Goal: Task Accomplishment & Management: Complete application form

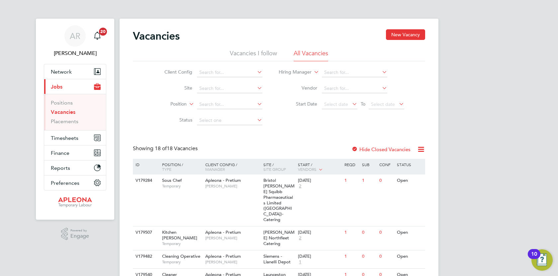
click at [63, 113] on link "Vacancies" at bounding box center [63, 112] width 25 height 6
click at [391, 33] on button "New Vacancy" at bounding box center [405, 34] width 39 height 11
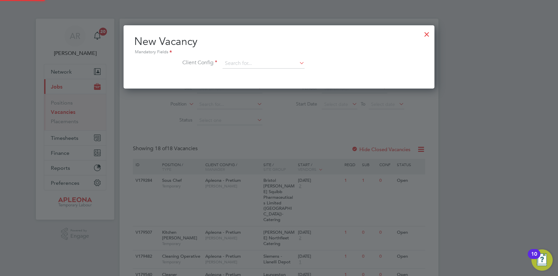
scroll to position [63, 311]
click at [298, 62] on icon at bounding box center [298, 62] width 0 height 9
click at [296, 68] on li "Apleona - Pretium" at bounding box center [263, 72] width 83 height 9
type input "Apleona - Pretium"
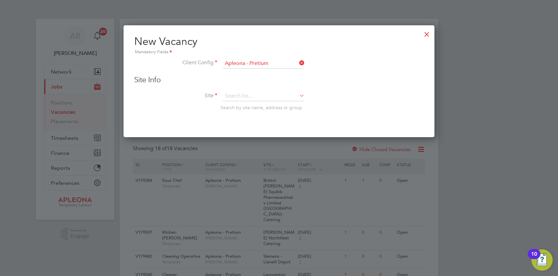
click at [271, 90] on div "Site Info Site Search by site name, address or group" at bounding box center [279, 99] width 290 height 49
click at [252, 99] on input at bounding box center [264, 96] width 82 height 10
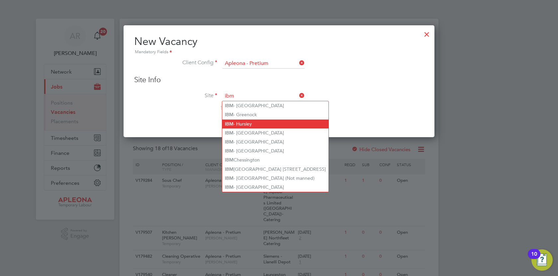
click at [253, 124] on li "IBM - Hursley" at bounding box center [275, 123] width 106 height 9
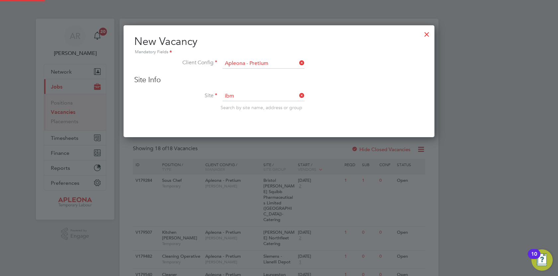
type input "IBM - Hursley"
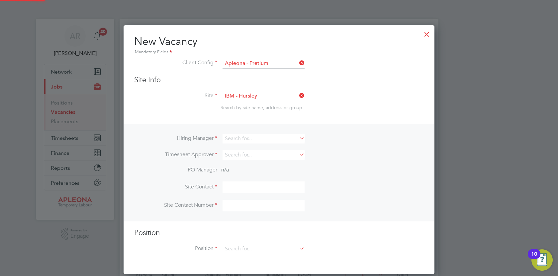
scroll to position [249, 311]
click at [298, 140] on icon at bounding box center [298, 137] width 0 height 9
click at [256, 155] on li "Ang ie [PERSON_NAME]" at bounding box center [263, 157] width 83 height 9
type input "[PERSON_NAME]"
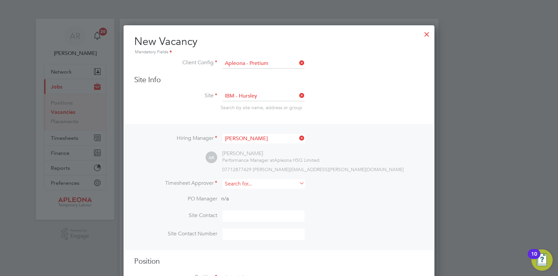
click at [248, 184] on input at bounding box center [264, 184] width 82 height 10
click at [248, 192] on li "[PERSON_NAME]" at bounding box center [263, 193] width 83 height 9
type input "[PERSON_NAME]"
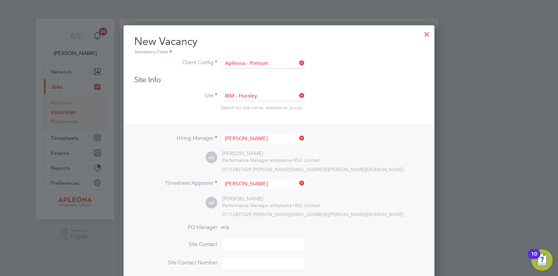
click at [231, 245] on input at bounding box center [264, 245] width 82 height 12
type input "[PERSON_NAME]"
click at [260, 261] on input at bounding box center [264, 263] width 82 height 12
type input "07840 708209"
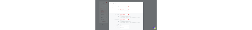
scroll to position [5, 0]
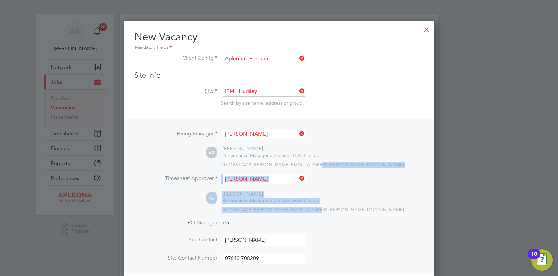
drag, startPoint x: 396, startPoint y: 168, endPoint x: 396, endPoint y: 206, distance: 38.2
click at [396, 206] on div "Hiring Manager [PERSON_NAME] AR [PERSON_NAME] Performance Manager at Apleona HS…" at bounding box center [279, 196] width 310 height 155
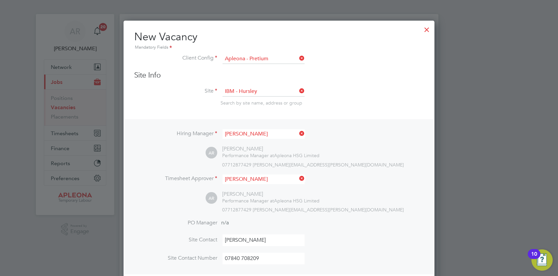
click at [484, 82] on div at bounding box center [279, 138] width 558 height 276
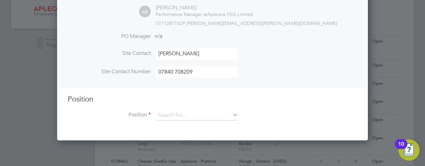
scroll to position [201, 0]
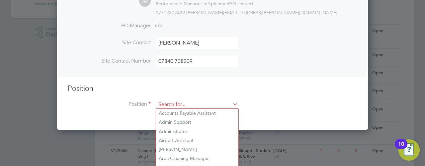
click at [179, 106] on input at bounding box center [197, 105] width 82 height 10
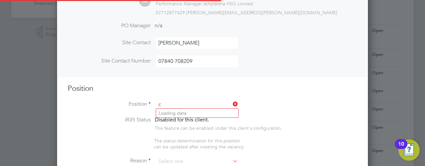
scroll to position [953, 311]
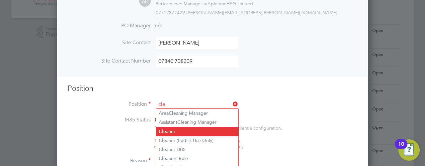
click at [175, 129] on li "Cle aner" at bounding box center [197, 131] width 82 height 9
type input "Cleaner"
type textarea "Lor Ipsumdol Sitametco adip el seddo eiu tem incididu ut labore, etdolore mag a…"
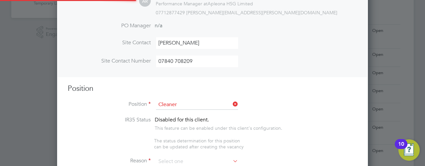
scroll to position [20, 35]
click at [232, 159] on icon at bounding box center [232, 160] width 0 height 9
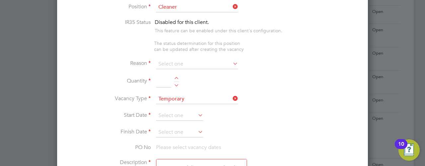
scroll to position [298, 0]
click at [232, 62] on icon at bounding box center [232, 63] width 0 height 9
click at [232, 61] on icon at bounding box center [232, 63] width 0 height 9
click at [167, 64] on input at bounding box center [197, 64] width 82 height 10
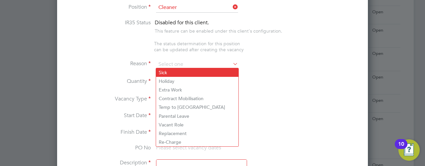
click at [166, 72] on li "Sick" at bounding box center [197, 72] width 82 height 9
type input "Sick"
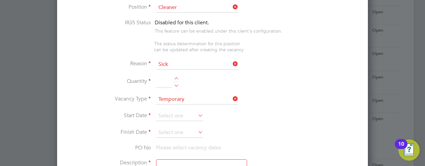
click at [165, 81] on input at bounding box center [163, 82] width 15 height 12
type input "1"
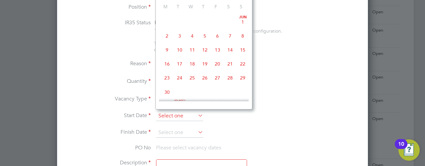
scroll to position [199, 0]
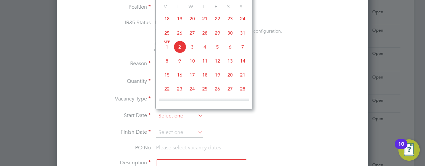
click at [168, 111] on input at bounding box center [179, 116] width 47 height 10
click at [179, 34] on span "26" at bounding box center [180, 33] width 13 height 13
type input "[DATE]"
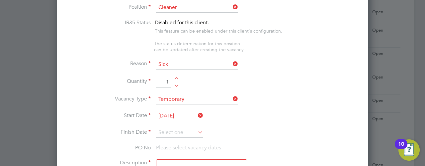
click at [197, 130] on icon at bounding box center [197, 131] width 0 height 9
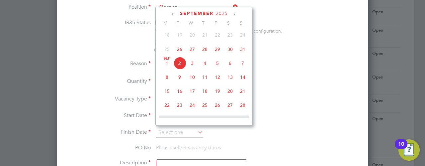
click at [234, 14] on icon at bounding box center [234, 13] width 6 height 7
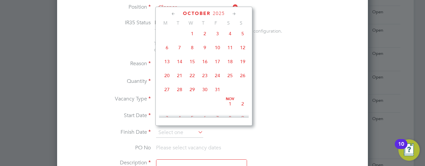
click at [234, 14] on icon at bounding box center [234, 13] width 6 height 7
click at [174, 17] on icon at bounding box center [174, 13] width 6 height 7
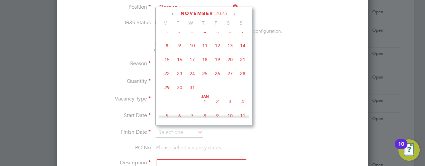
scroll to position [370, 0]
click at [216, 94] on span "28" at bounding box center [217, 88] width 13 height 13
type input "[DATE]"
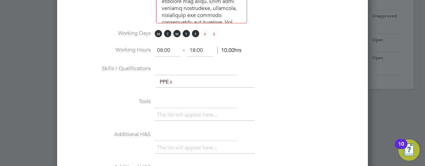
scroll to position [551, 0]
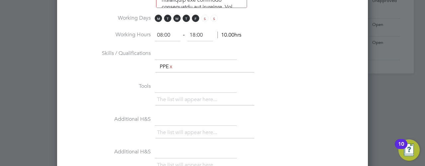
click at [171, 32] on input "08:00" at bounding box center [168, 35] width 26 height 12
type input "08:30"
click at [196, 31] on input "18:00" at bounding box center [200, 35] width 26 height 12
click at [199, 34] on input "16:00" at bounding box center [200, 35] width 26 height 12
click at [201, 33] on input "16:00" at bounding box center [200, 35] width 26 height 12
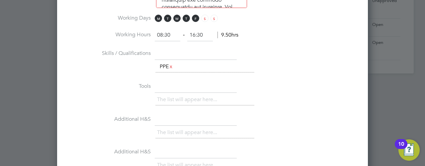
type input "16:30"
click at [197, 65] on ul "The list will appear here... PPE x" at bounding box center [205, 67] width 99 height 12
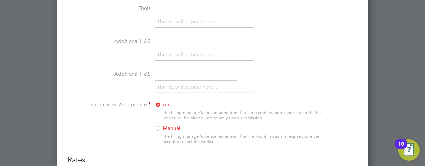
scroll to position [684, 0]
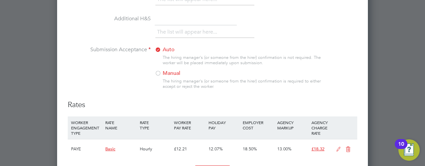
click at [159, 70] on div at bounding box center [158, 73] width 7 height 7
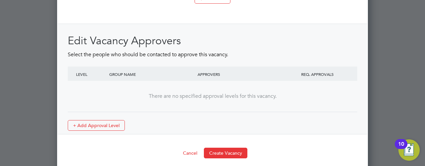
scroll to position [857, 0]
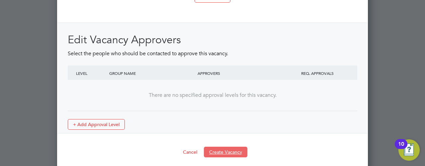
click at [216, 147] on button "Create Vacancy" at bounding box center [226, 152] width 44 height 11
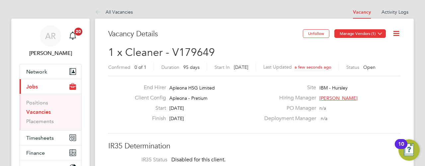
click at [366, 31] on button "Manage Vendors (1)" at bounding box center [361, 33] width 52 height 9
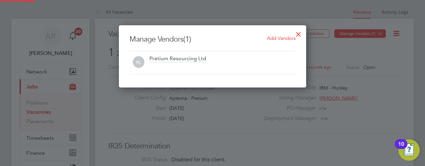
scroll to position [62, 187]
click at [277, 36] on span "Add Vendors" at bounding box center [281, 38] width 29 height 6
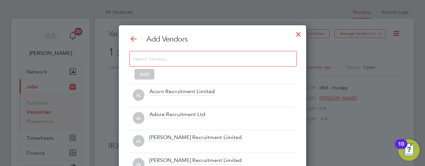
scroll to position [186, 187]
click at [153, 58] on input at bounding box center [208, 58] width 150 height 9
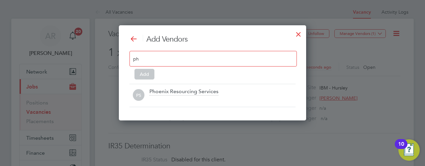
scroll to position [95, 187]
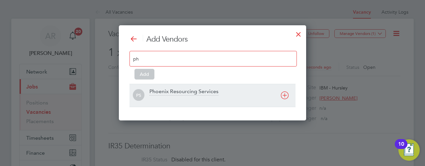
type input "ph"
click at [162, 89] on div "Phoenix Resourcing Services" at bounding box center [184, 91] width 69 height 7
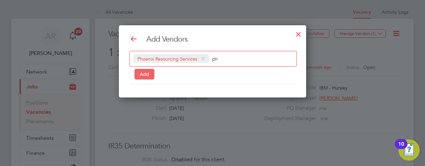
click at [141, 73] on button "Add" at bounding box center [145, 74] width 20 height 11
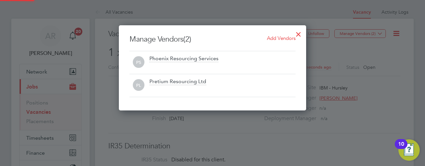
scroll to position [85, 187]
click at [282, 38] on span "Add Vendors" at bounding box center [281, 38] width 29 height 6
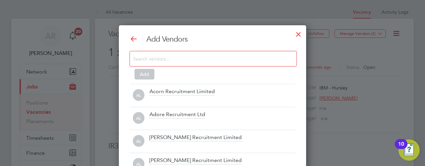
click at [299, 36] on div at bounding box center [299, 33] width 12 height 12
